Goal: Communication & Community: Answer question/provide support

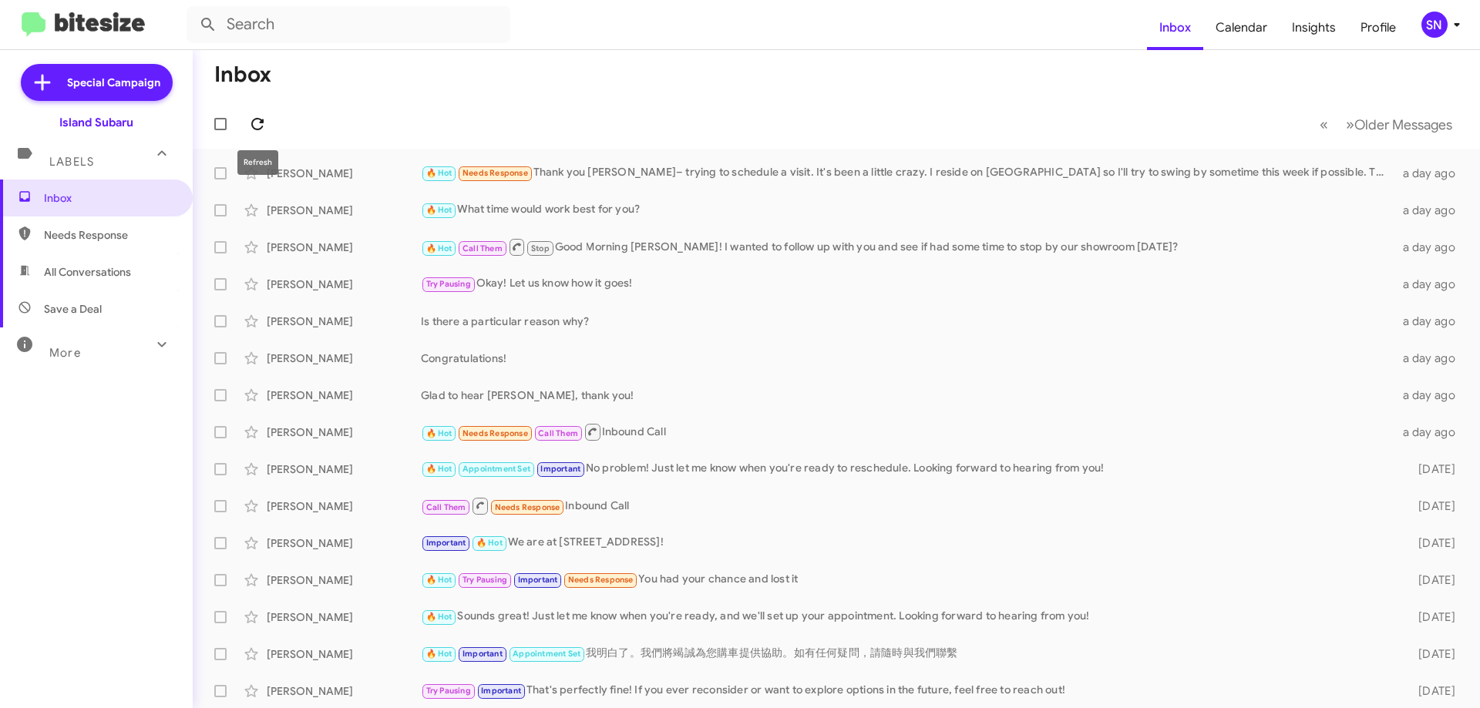
click at [261, 123] on icon at bounding box center [257, 124] width 12 height 12
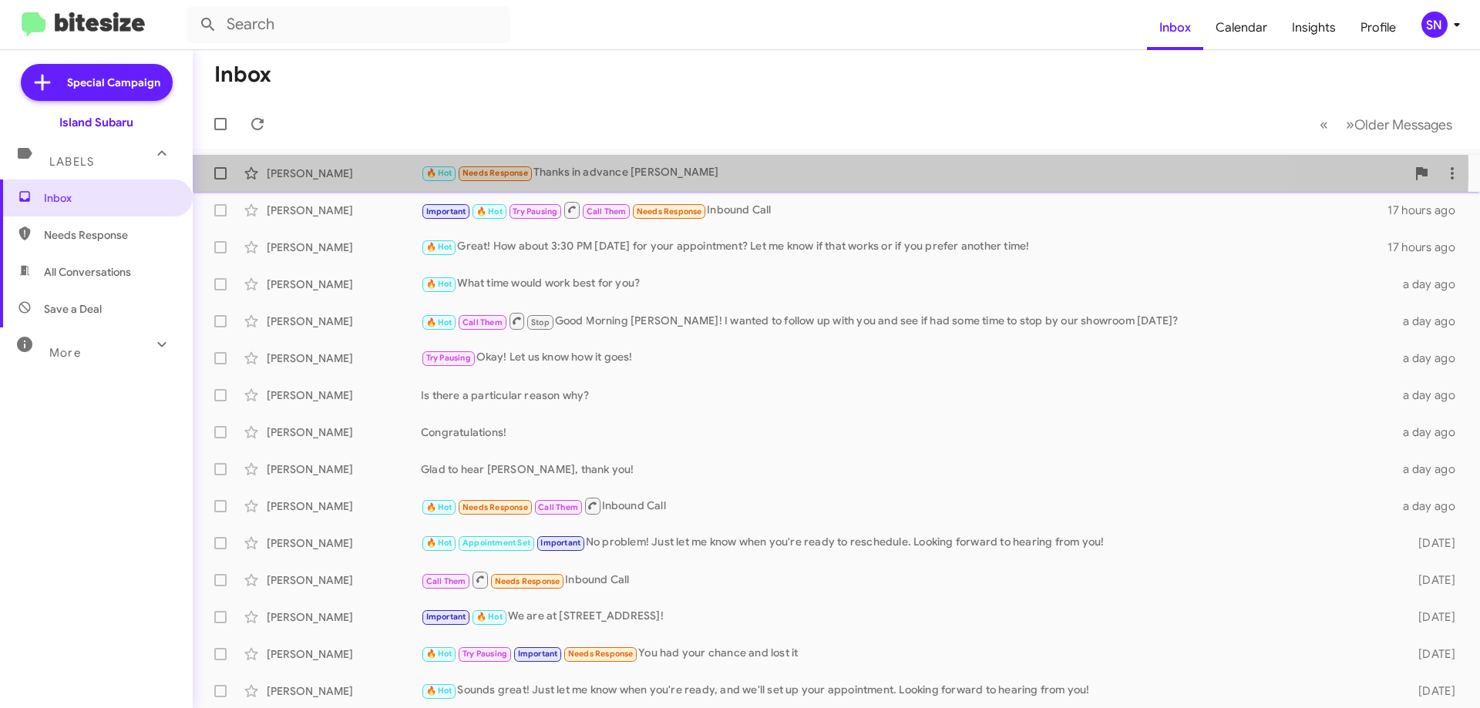
click at [693, 170] on div "🔥 Hot Needs Response Thanks in advance [PERSON_NAME]" at bounding box center [913, 173] width 985 height 18
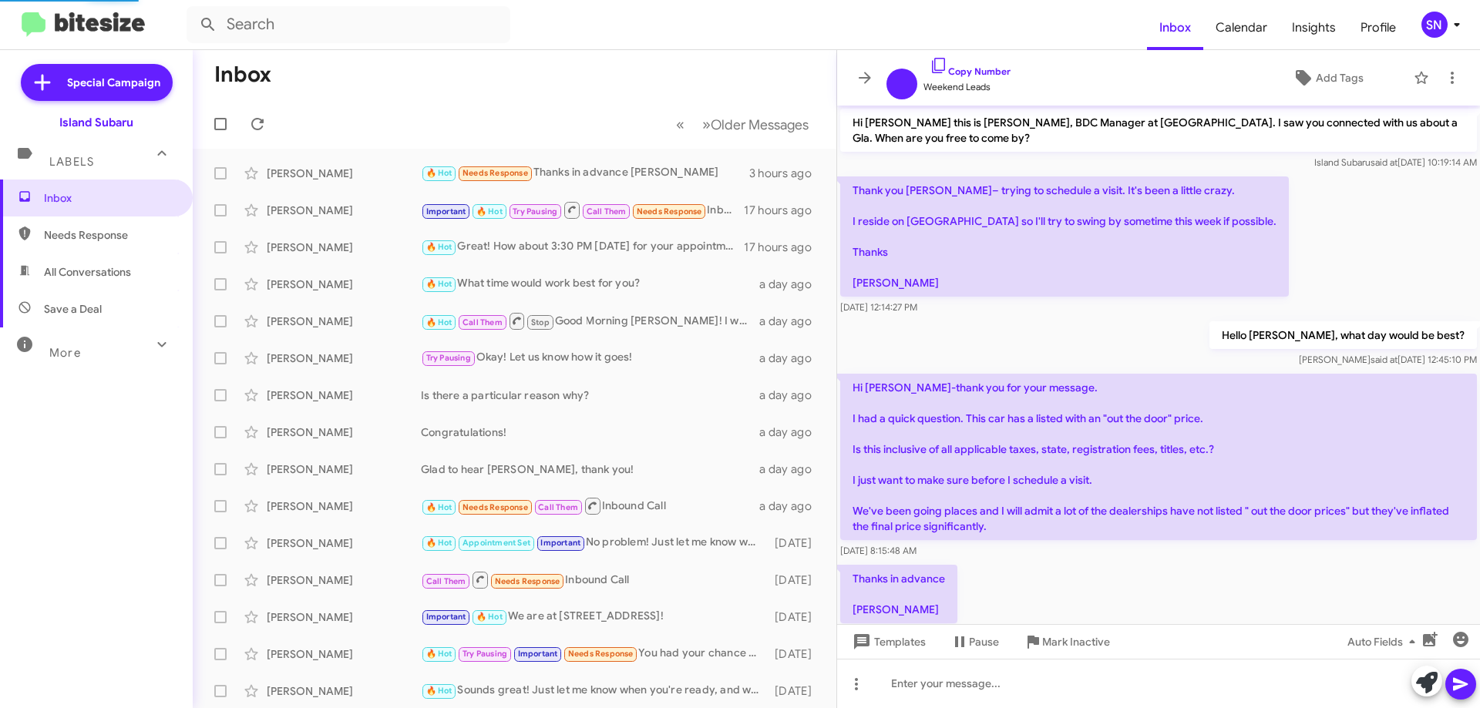
scroll to position [40, 0]
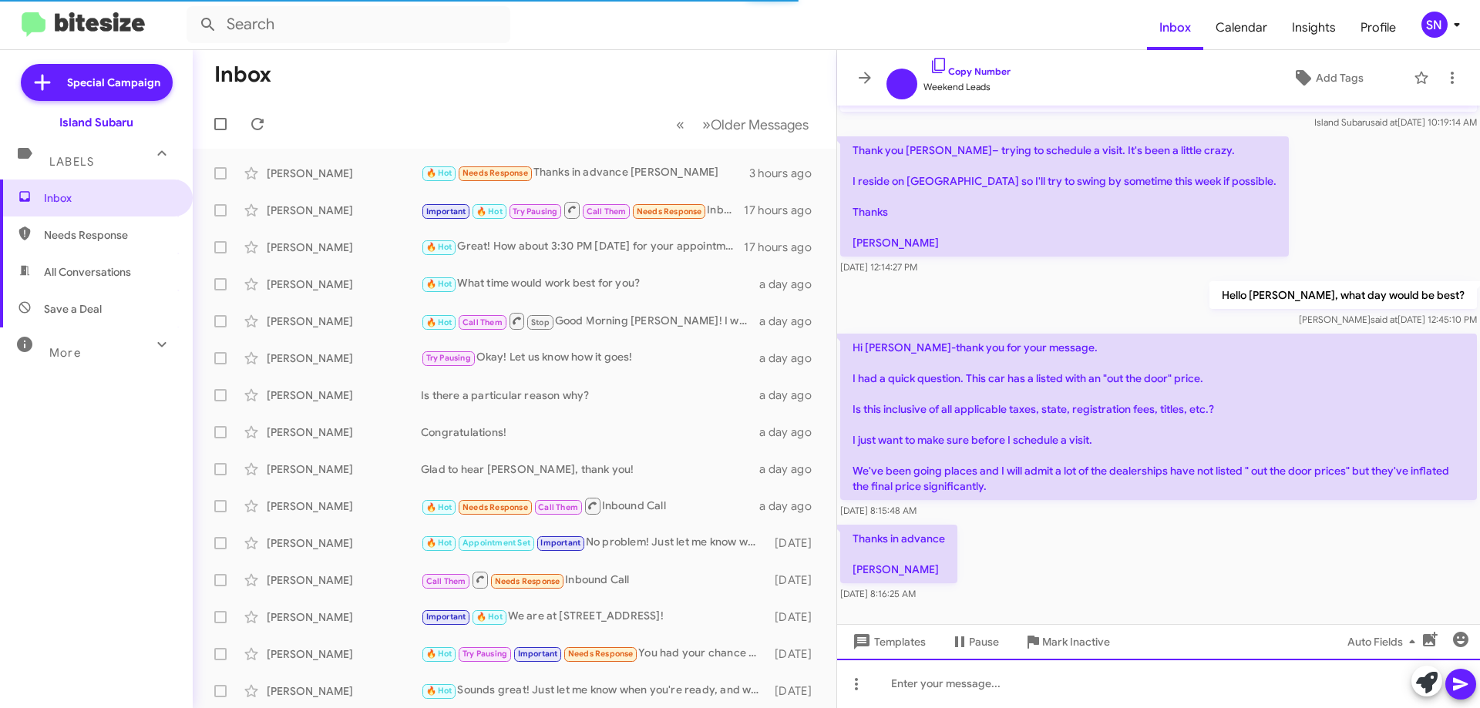
click at [898, 686] on div at bounding box center [1158, 683] width 643 height 49
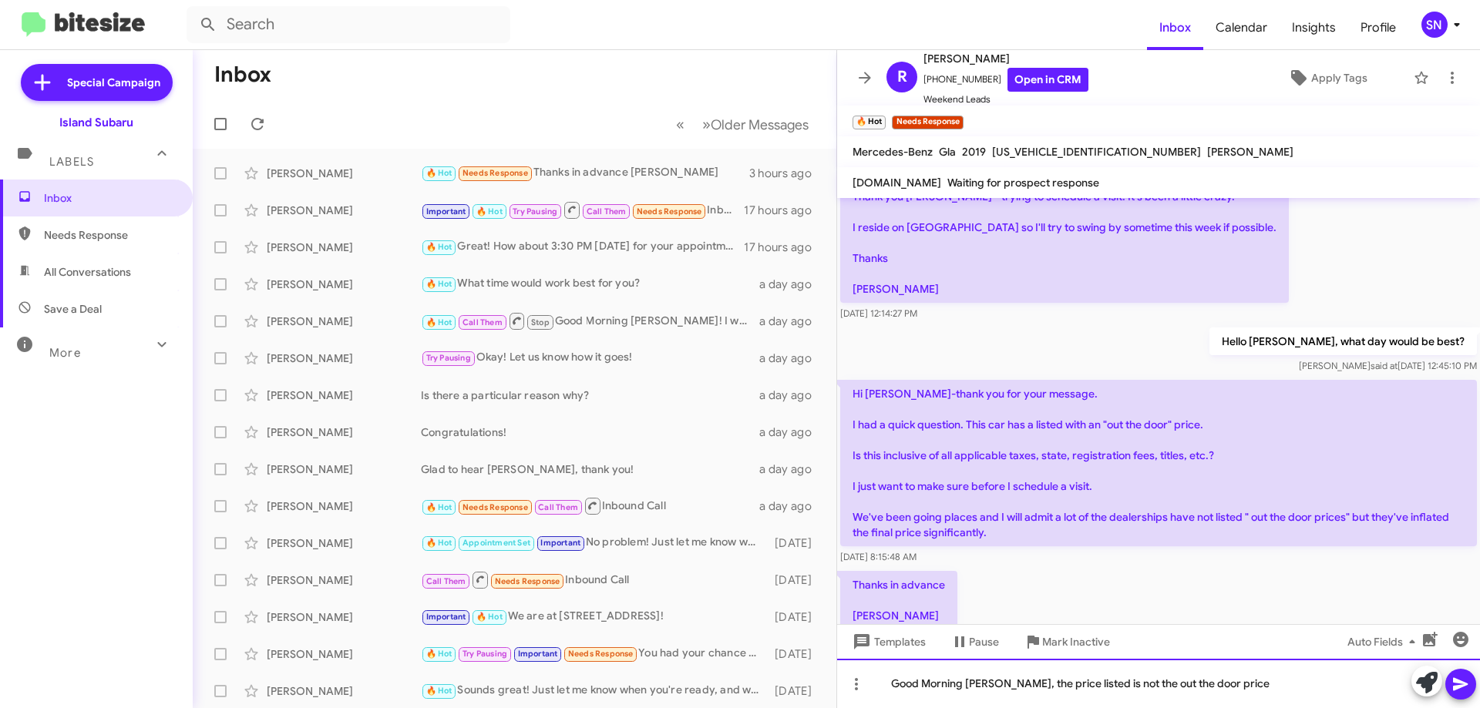
scroll to position [133, 0]
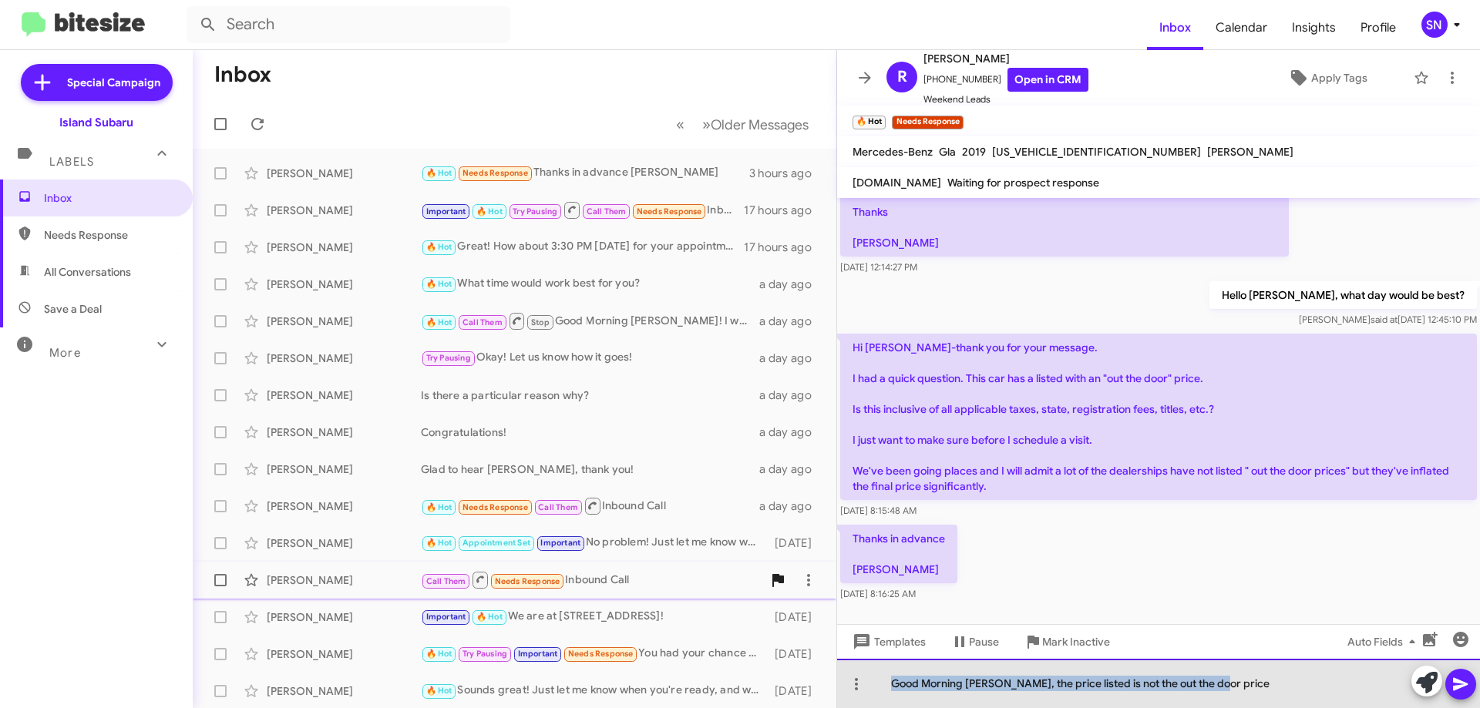
drag, startPoint x: 1269, startPoint y: 694, endPoint x: 757, endPoint y: 582, distance: 524.6
click at [580, 619] on div "Inbox « Previous » Next Older Messages [PERSON_NAME] 🔥 Hot Needs Response Thank…" at bounding box center [836, 379] width 1287 height 658
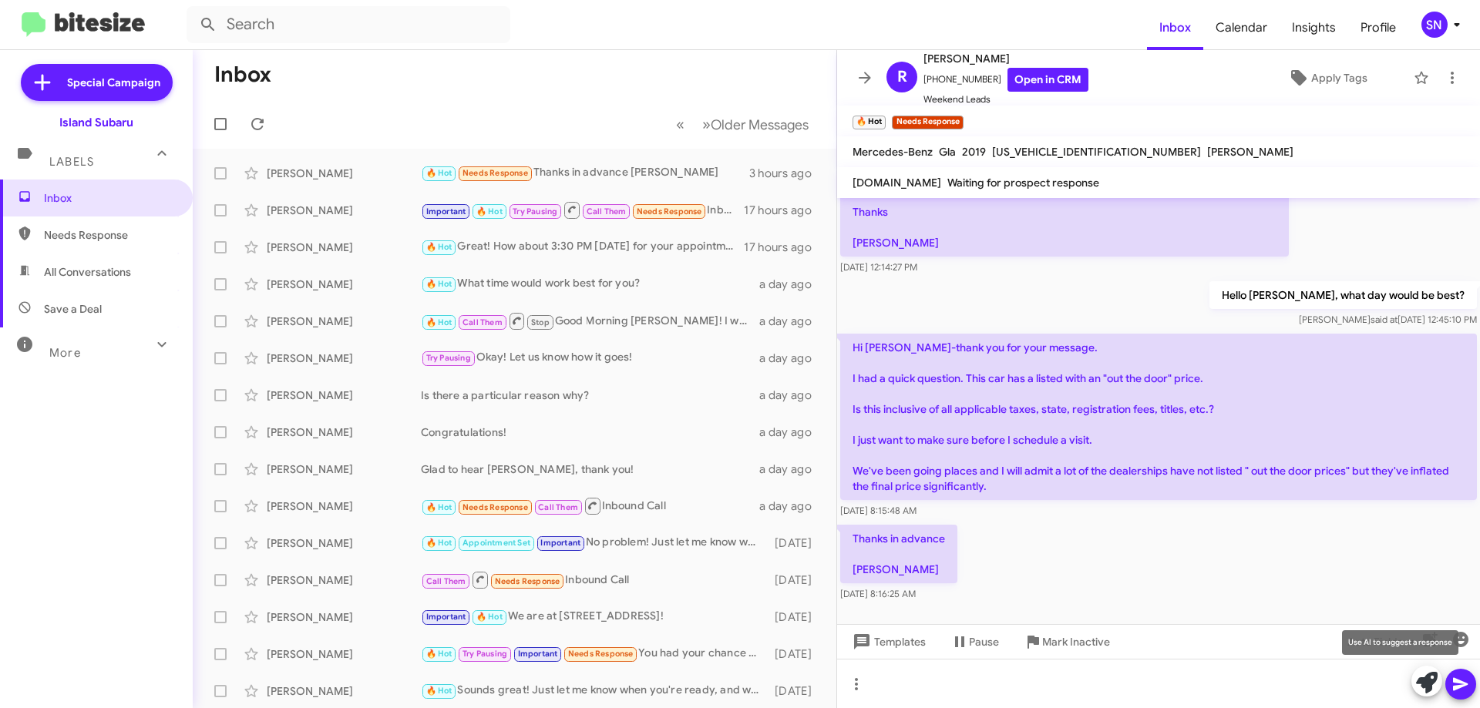
click at [1421, 678] on icon at bounding box center [1427, 683] width 22 height 22
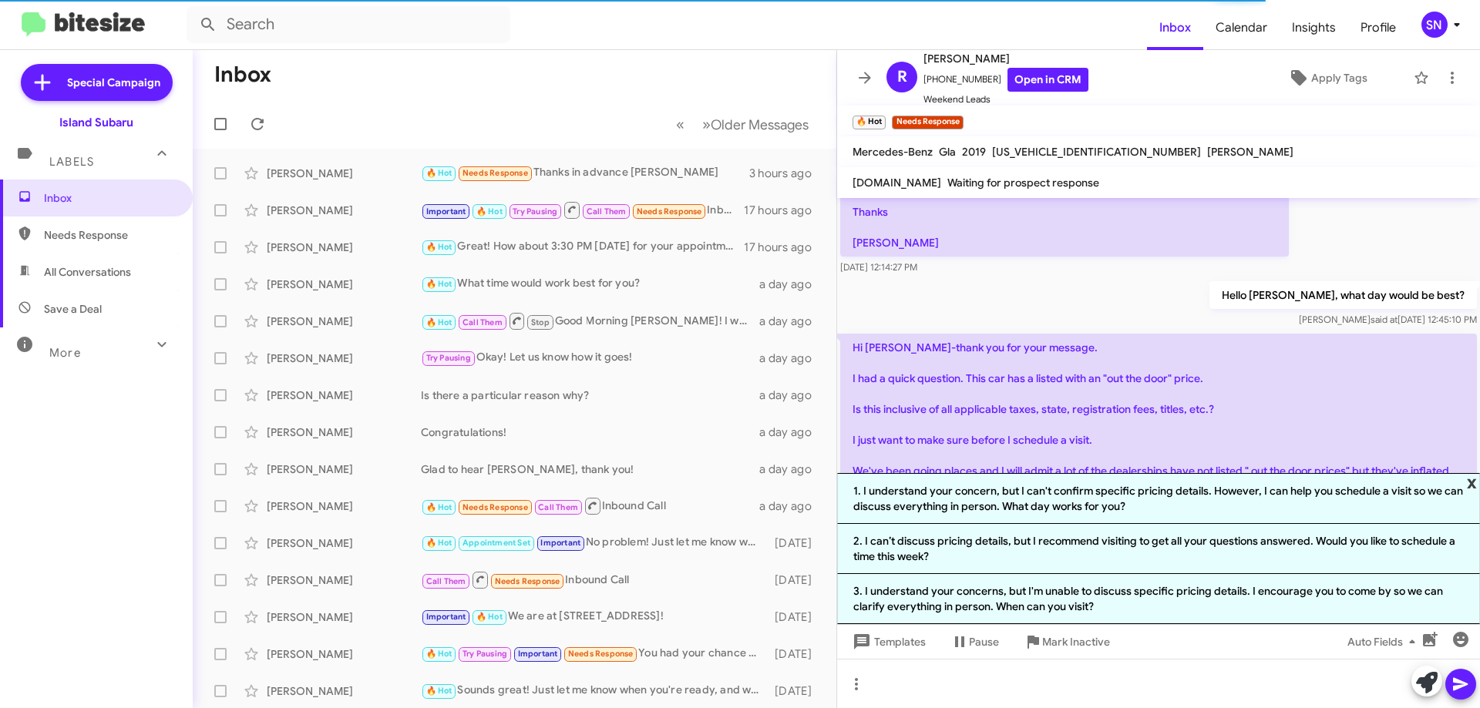
click at [1470, 484] on span "x" at bounding box center [1472, 482] width 10 height 18
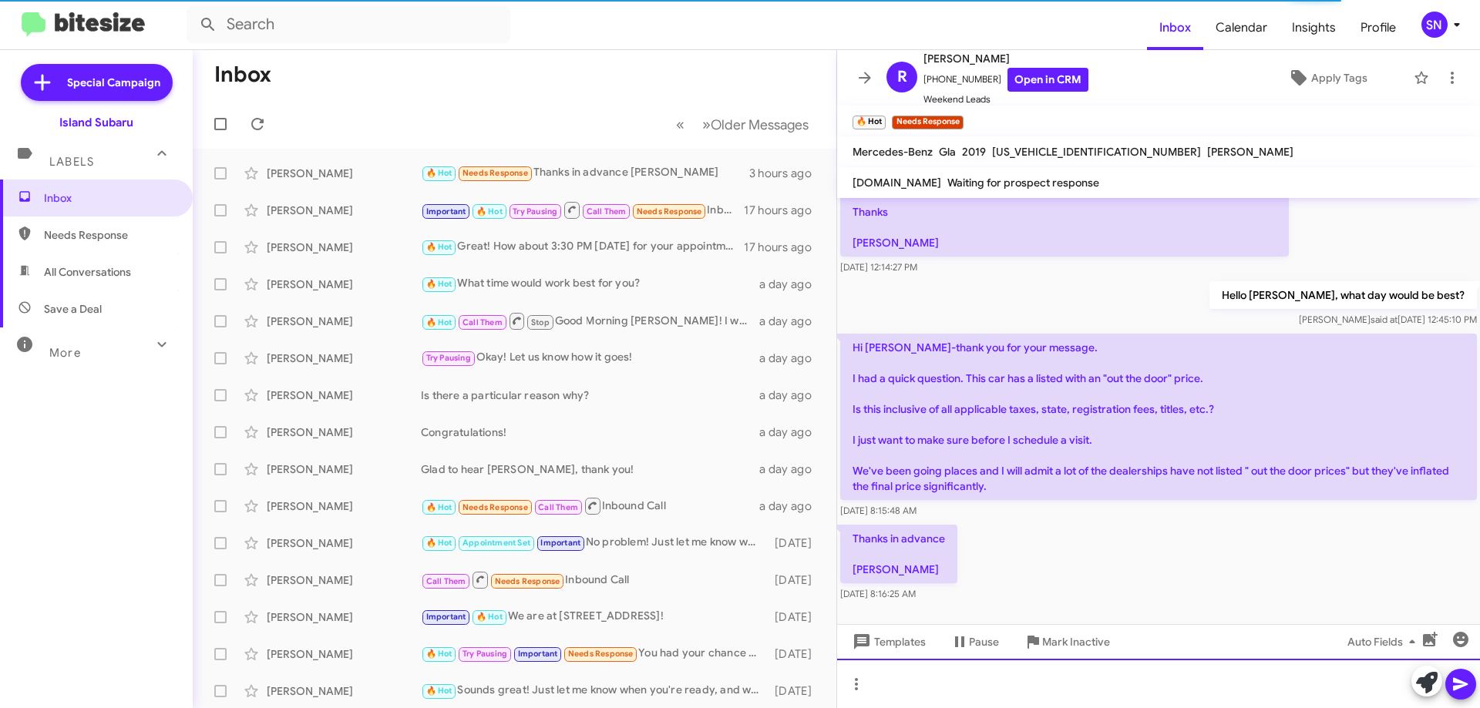
click at [1050, 695] on div at bounding box center [1158, 683] width 643 height 49
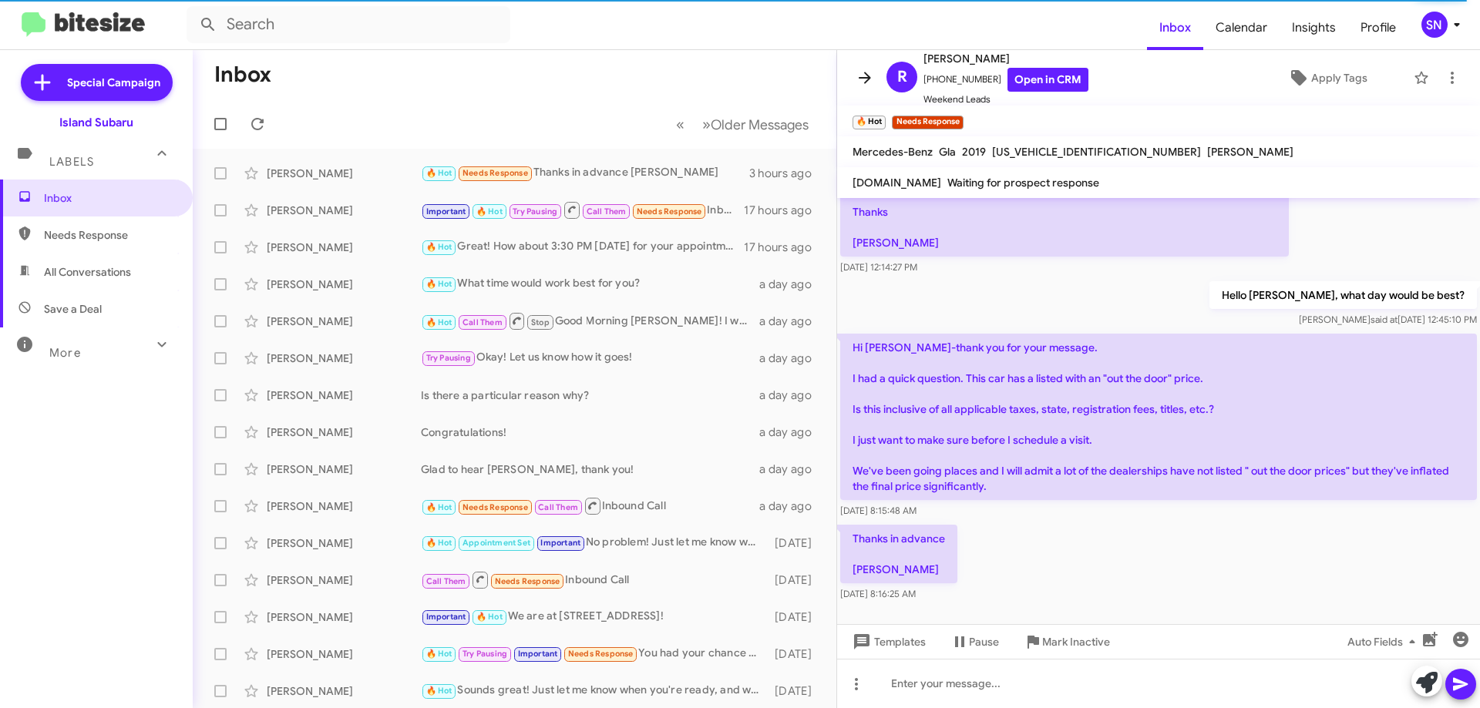
click at [867, 79] on icon at bounding box center [865, 78] width 18 height 18
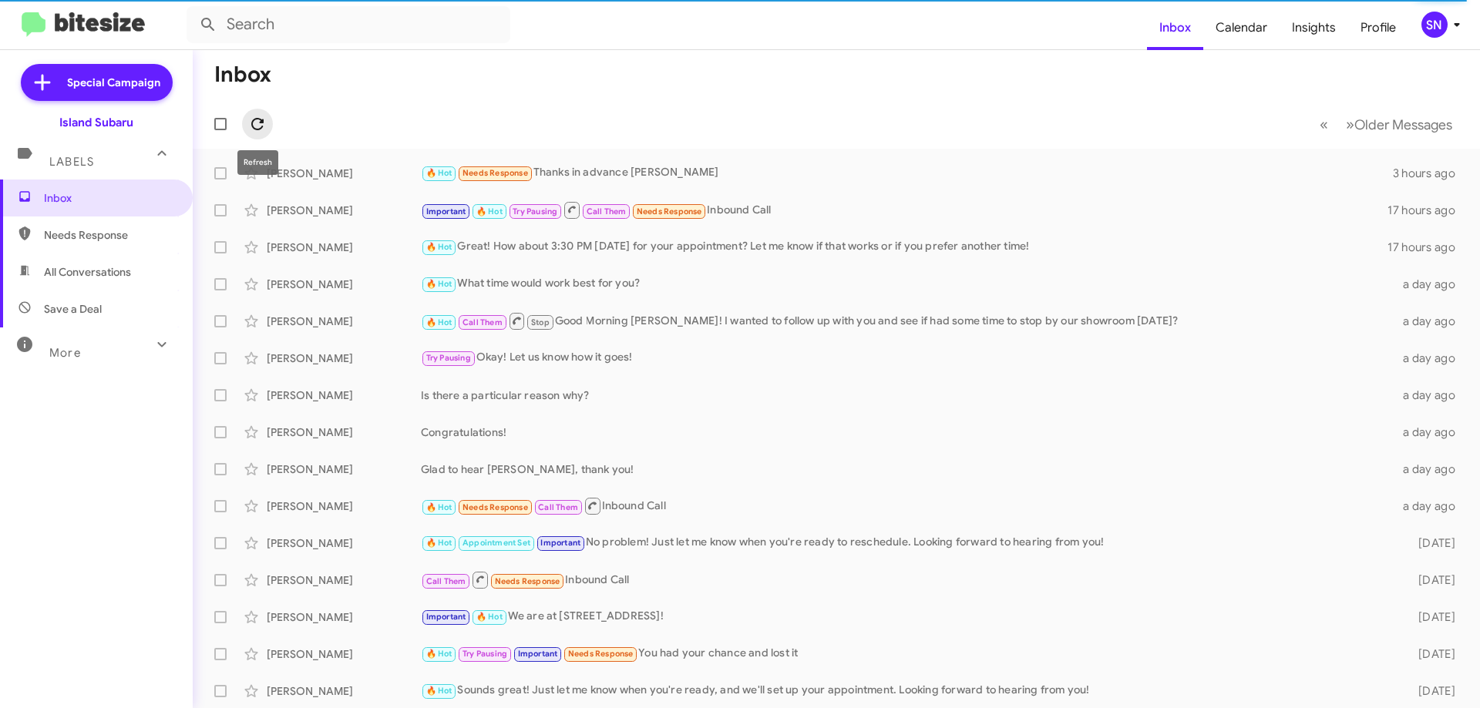
click at [256, 124] on icon at bounding box center [257, 124] width 18 height 18
click at [729, 156] on span "[PERSON_NAME] 🔥 Hot Needs Response Thanks in advance [PERSON_NAME] 3 hours ago" at bounding box center [836, 173] width 1287 height 37
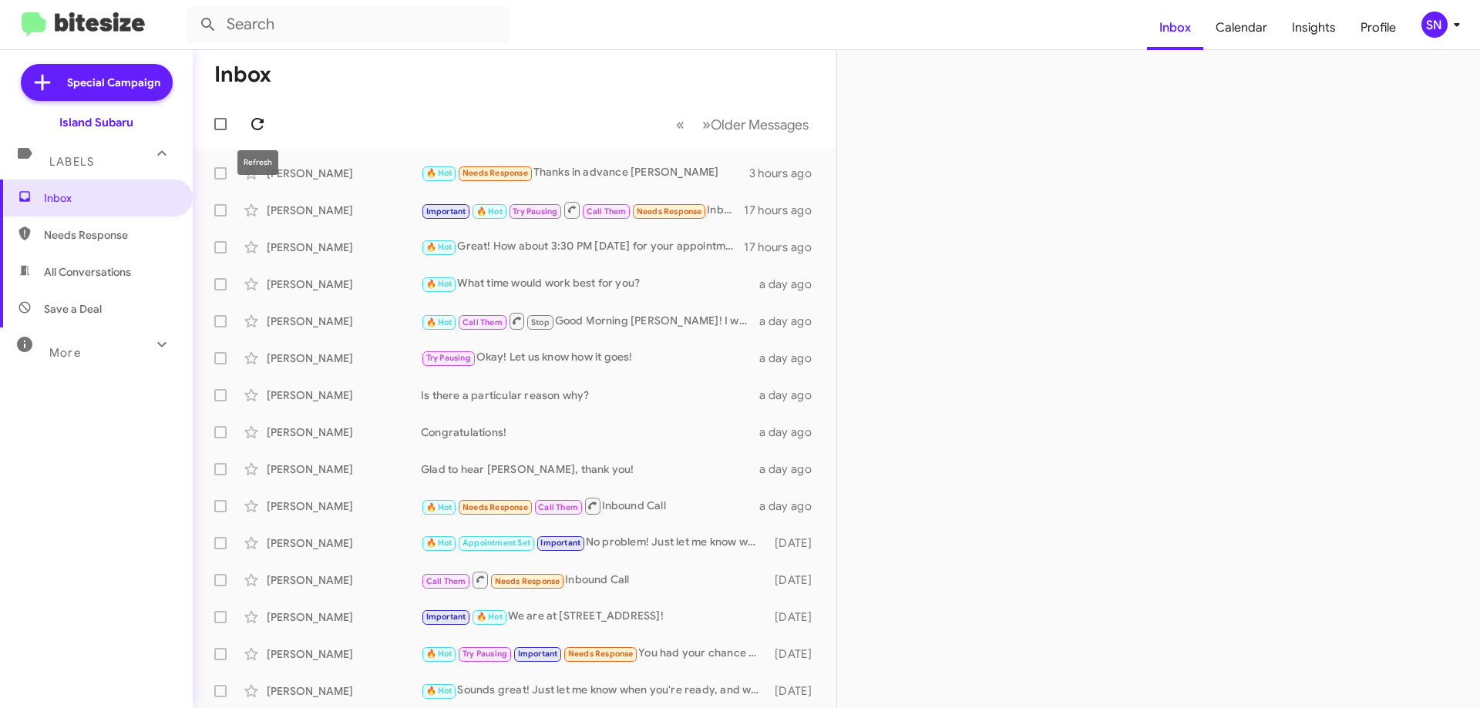
click at [262, 130] on icon at bounding box center [257, 124] width 18 height 18
click at [257, 119] on icon at bounding box center [257, 124] width 12 height 12
click at [267, 125] on span at bounding box center [257, 124] width 31 height 18
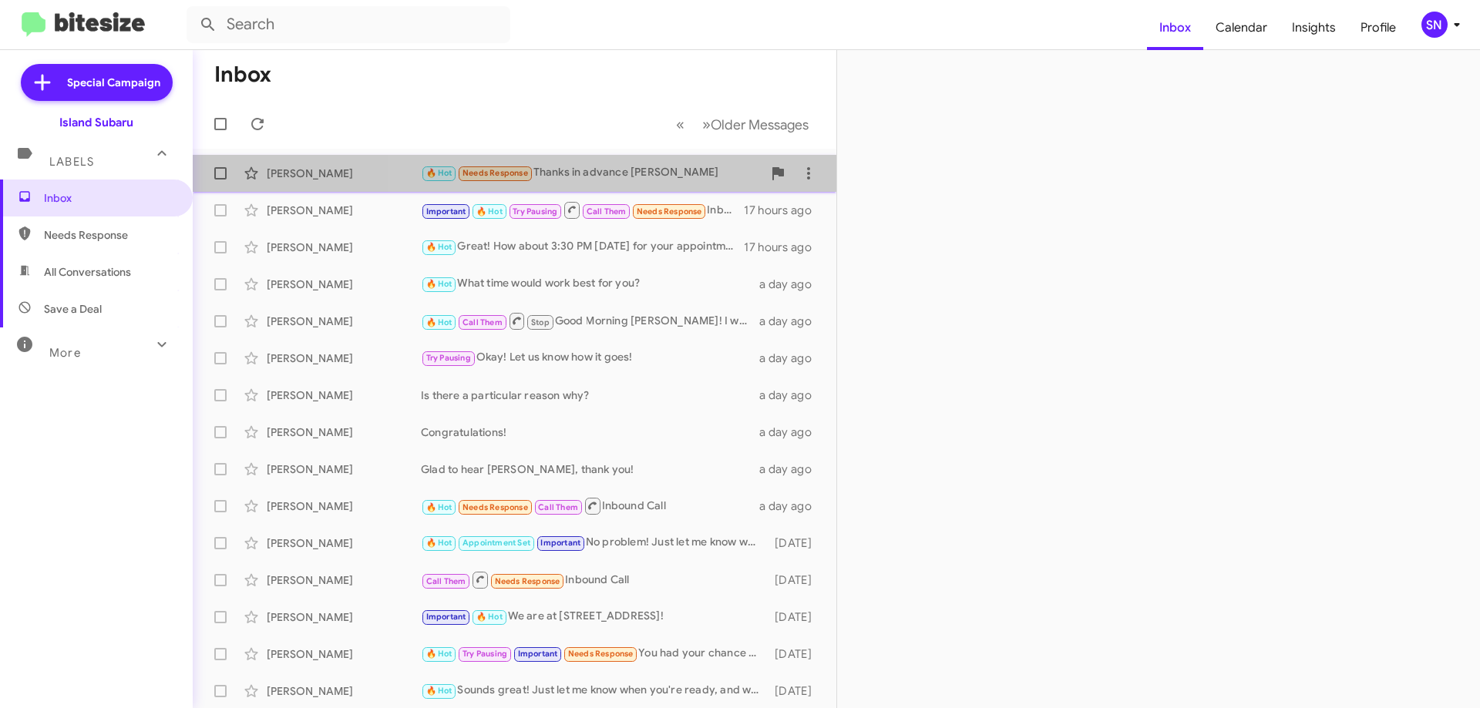
click at [619, 167] on div "🔥 Hot Needs Response Thanks in advance [PERSON_NAME]" at bounding box center [591, 173] width 341 height 18
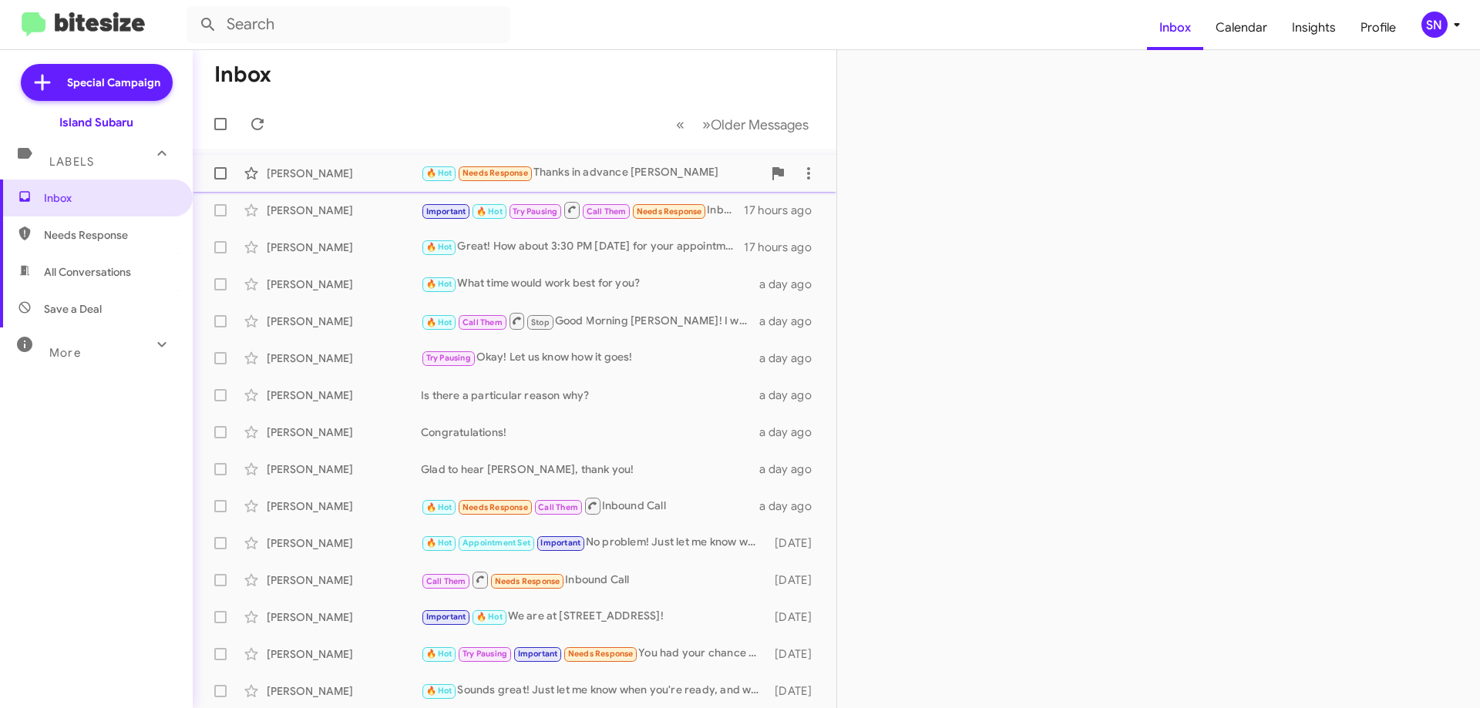
click at [613, 172] on div "🔥 Hot Needs Response Thanks in advance [PERSON_NAME]" at bounding box center [591, 173] width 341 height 18
